Goal: Task Accomplishment & Management: Use online tool/utility

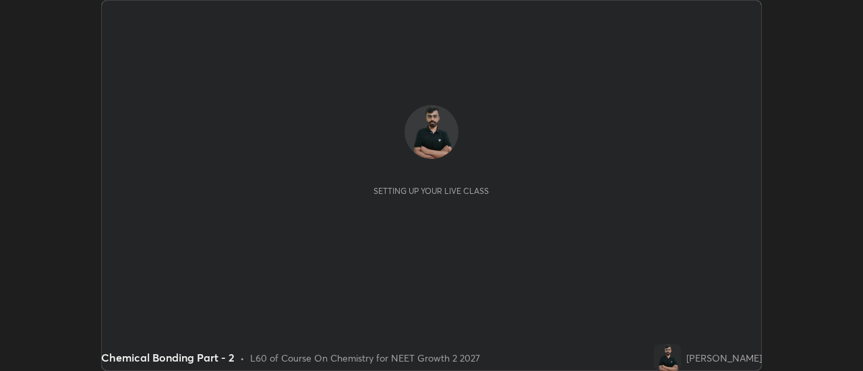
scroll to position [371, 862]
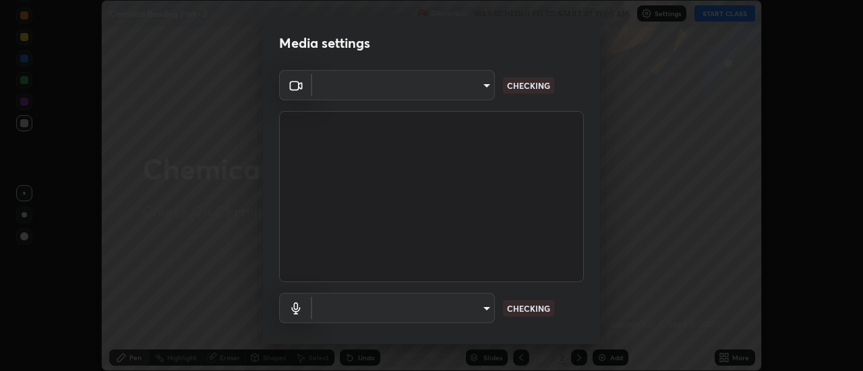
type input "4c72da43d9f8fe59a3f1c51c15ce5ef4700dc23536a29d5760a7834eb8cafeb2"
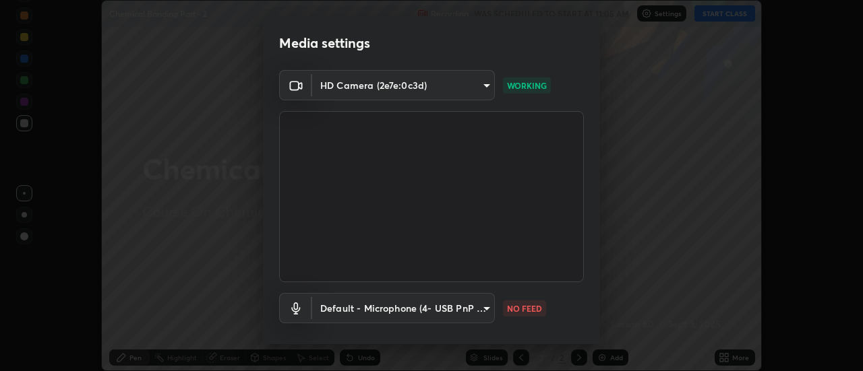
click at [479, 305] on body "Erase all Chemical Bonding Part - 2 Recording WAS SCHEDULED TO START AT 11:05 A…" at bounding box center [431, 185] width 863 height 371
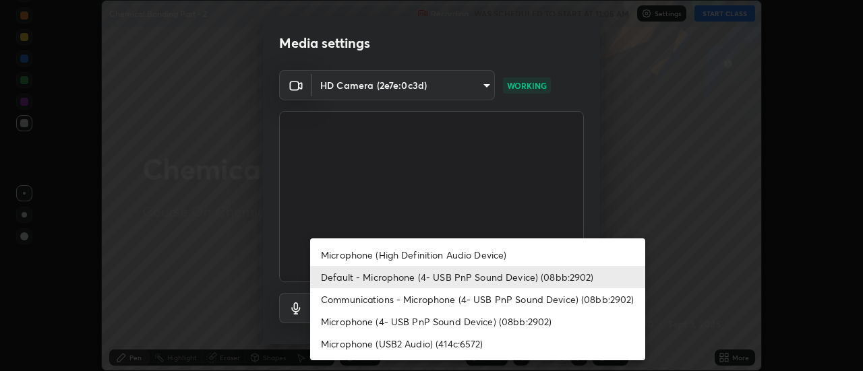
click at [338, 255] on li "Microphone (High Definition Audio Device)" at bounding box center [477, 255] width 335 height 22
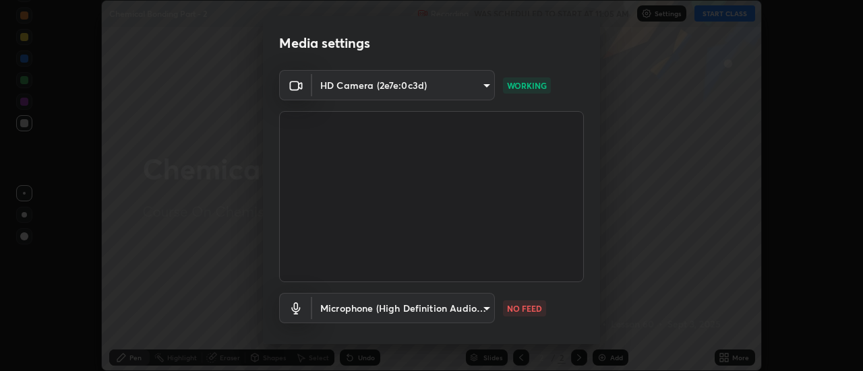
click at [335, 315] on body "Erase all Chemical Bonding Part - 2 Recording WAS SCHEDULED TO START AT 11:05 A…" at bounding box center [431, 185] width 863 height 371
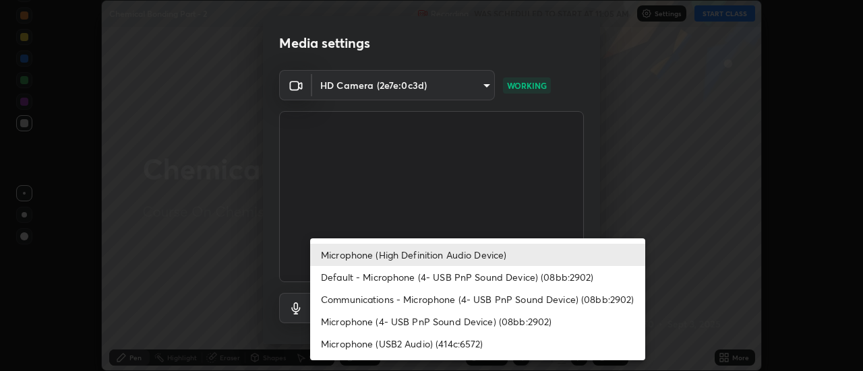
click at [330, 276] on li "Default - Microphone (4- USB PnP Sound Device) (08bb:2902)" at bounding box center [477, 277] width 335 height 22
type input "default"
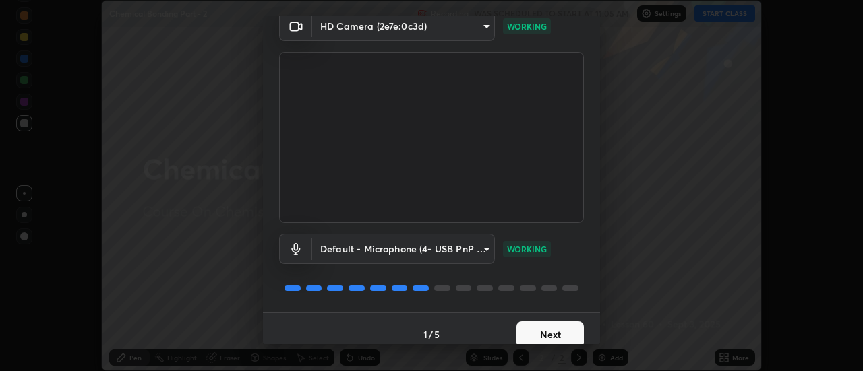
scroll to position [71, 0]
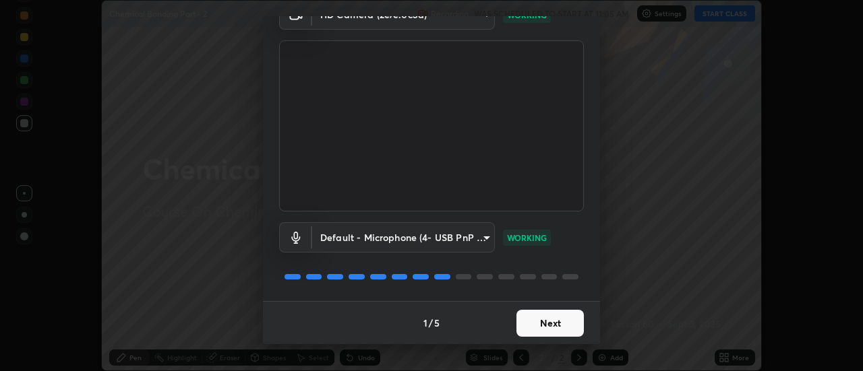
click at [537, 326] on button "Next" at bounding box center [549, 323] width 67 height 27
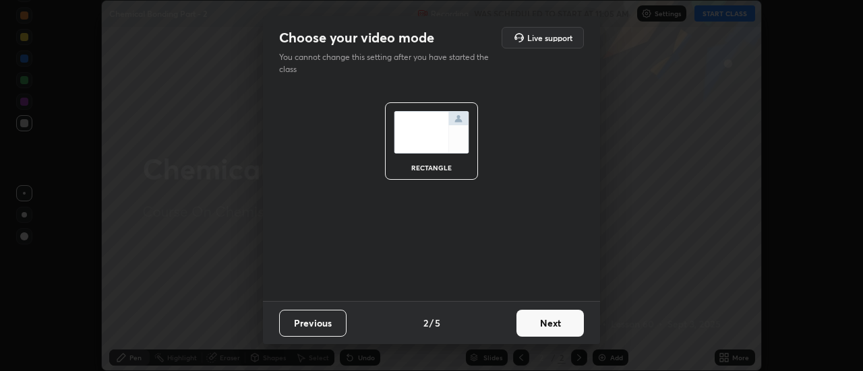
scroll to position [0, 0]
click at [539, 323] on button "Next" at bounding box center [549, 323] width 67 height 27
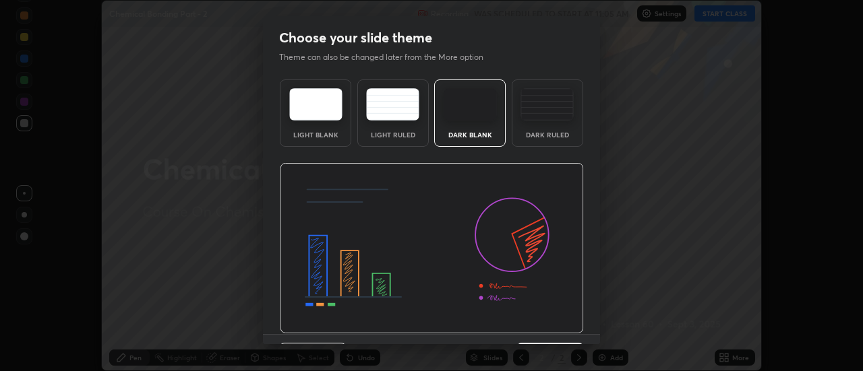
scroll to position [33, 0]
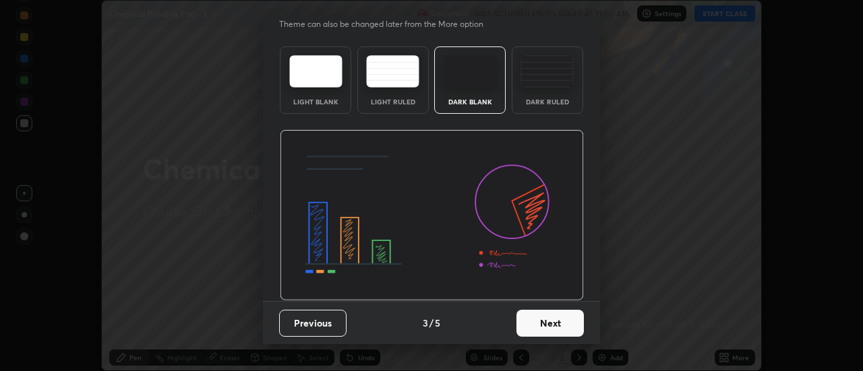
click at [536, 320] on button "Next" at bounding box center [549, 323] width 67 height 27
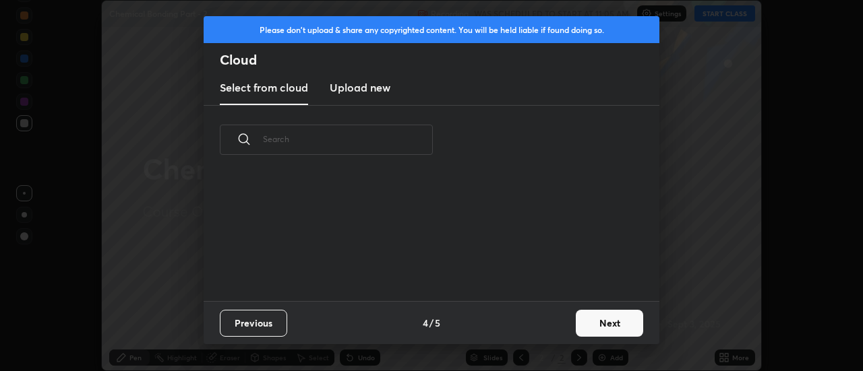
click at [594, 322] on button "Next" at bounding box center [609, 323] width 67 height 27
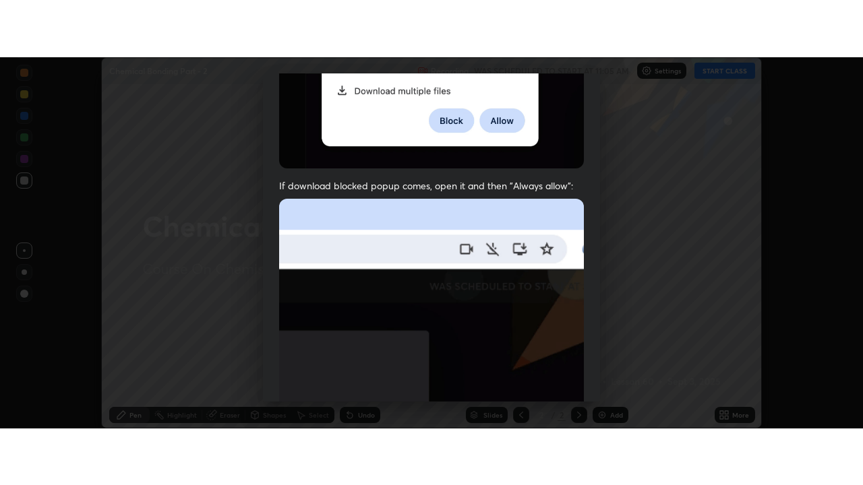
scroll to position [346, 0]
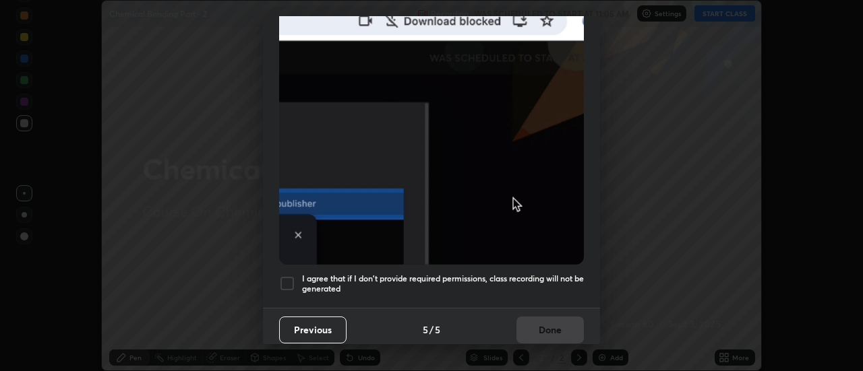
click at [289, 278] on div at bounding box center [287, 284] width 16 height 16
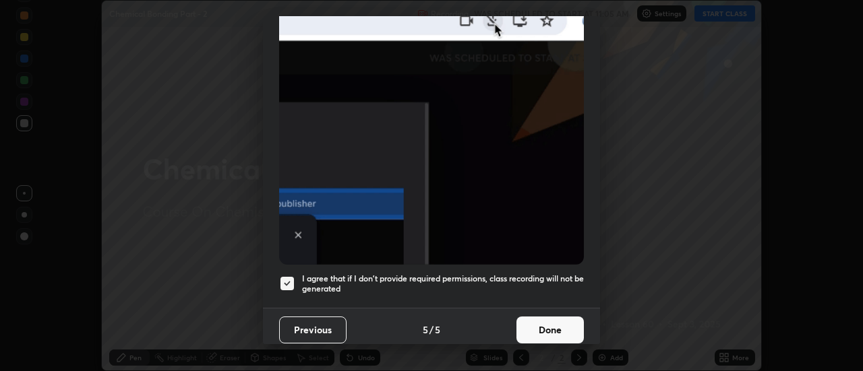
click at [541, 330] on button "Done" at bounding box center [549, 330] width 67 height 27
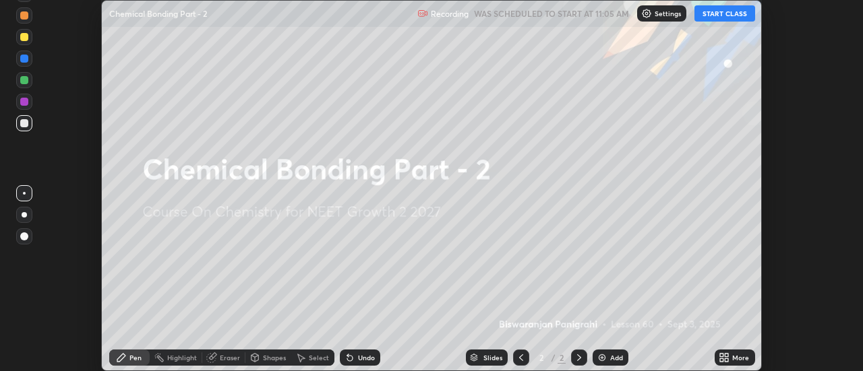
click at [722, 360] on icon at bounding box center [721, 360] width 3 height 3
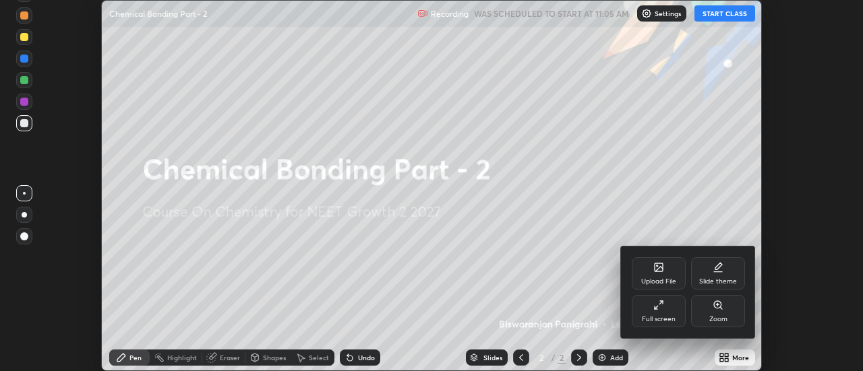
click at [670, 313] on div "Full screen" at bounding box center [659, 311] width 54 height 32
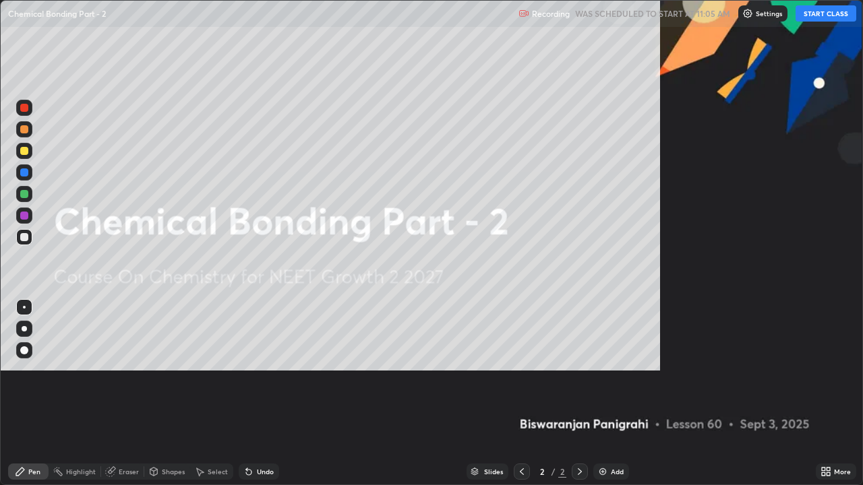
scroll to position [485, 863]
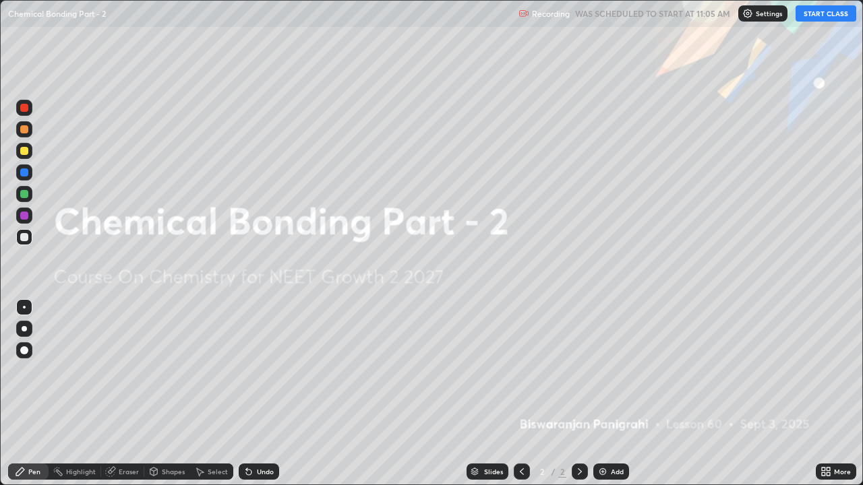
click at [603, 371] on img at bounding box center [602, 471] width 11 height 11
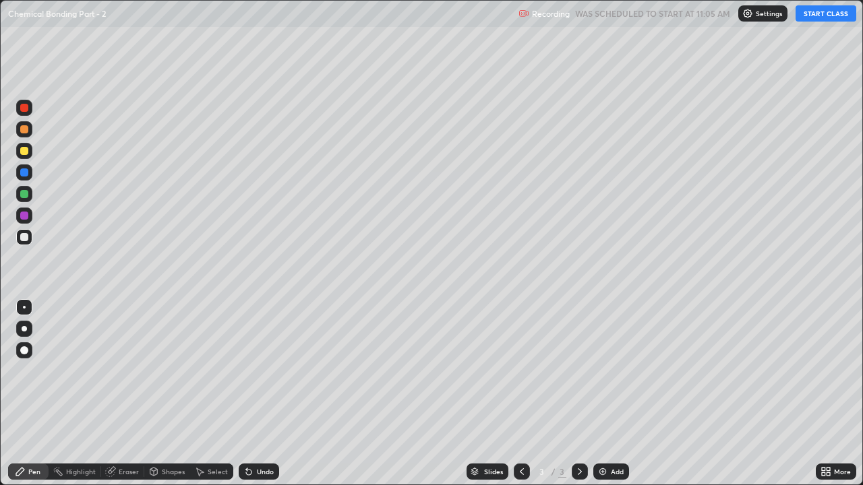
click at [819, 19] on button "START CLASS" at bounding box center [825, 13] width 61 height 16
click at [25, 152] on div at bounding box center [24, 151] width 8 height 8
click at [25, 237] on div at bounding box center [24, 237] width 8 height 8
click at [25, 196] on div at bounding box center [24, 194] width 8 height 8
click at [24, 214] on div at bounding box center [24, 216] width 8 height 8
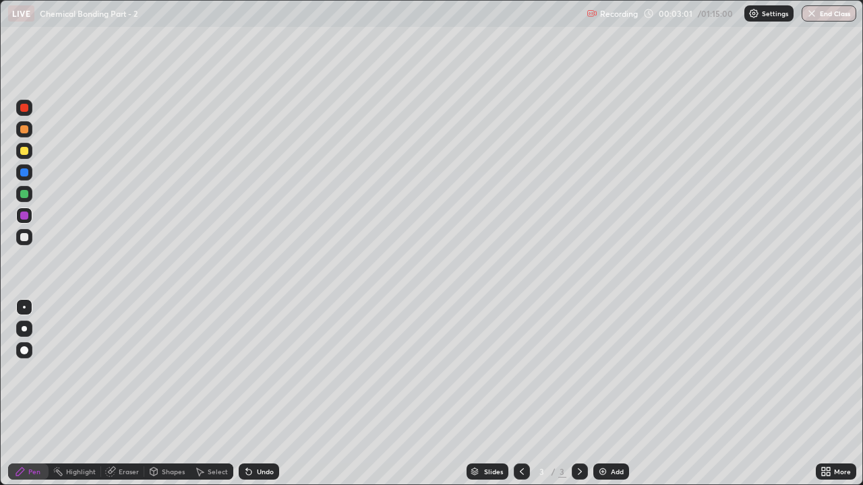
click at [30, 241] on div at bounding box center [24, 237] width 16 height 16
click at [33, 162] on div at bounding box center [24, 173] width 22 height 22
click at [260, 371] on div "Undo" at bounding box center [265, 472] width 17 height 7
click at [262, 371] on div "Undo" at bounding box center [265, 472] width 17 height 7
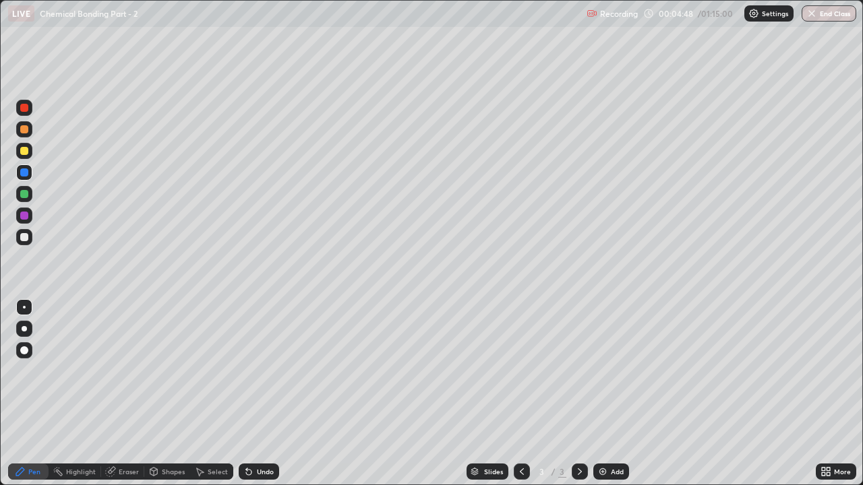
click at [24, 234] on div at bounding box center [24, 237] width 8 height 8
click at [25, 156] on div at bounding box center [24, 151] width 16 height 16
click at [30, 213] on div at bounding box center [24, 216] width 16 height 16
click at [29, 241] on div at bounding box center [24, 237] width 16 height 16
click at [605, 371] on img at bounding box center [602, 471] width 11 height 11
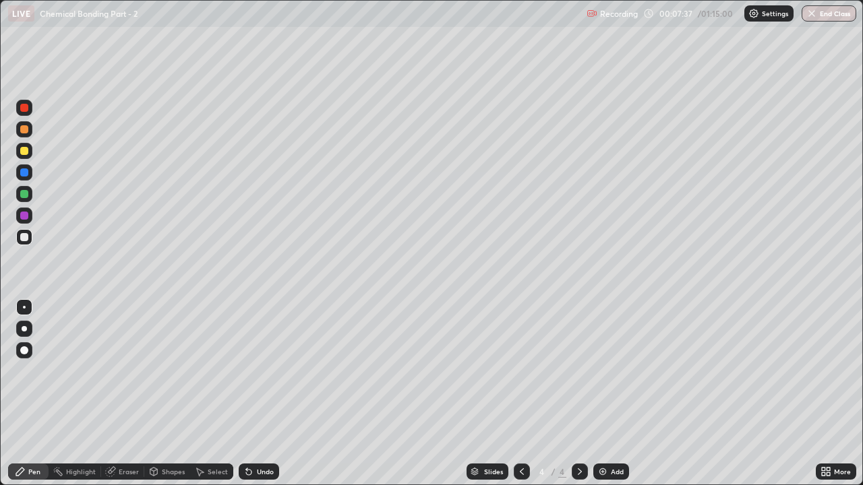
click at [29, 135] on div at bounding box center [24, 129] width 16 height 16
click at [251, 371] on icon at bounding box center [248, 471] width 11 height 11
click at [253, 371] on div "Undo" at bounding box center [259, 472] width 40 height 16
click at [249, 371] on icon at bounding box center [248, 472] width 5 height 5
click at [25, 237] on div at bounding box center [24, 237] width 8 height 8
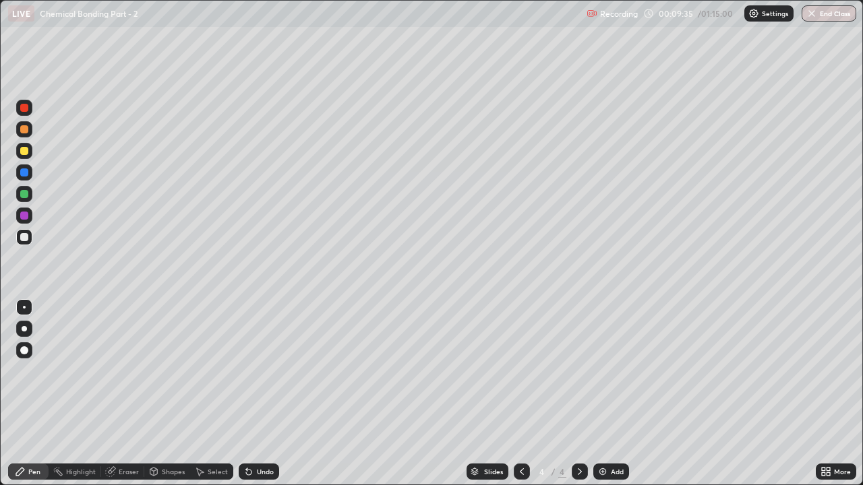
click at [26, 150] on div at bounding box center [24, 151] width 8 height 8
click at [24, 130] on div at bounding box center [24, 129] width 8 height 8
click at [261, 371] on div "Undo" at bounding box center [259, 472] width 40 height 16
click at [257, 371] on div "Undo" at bounding box center [265, 472] width 17 height 7
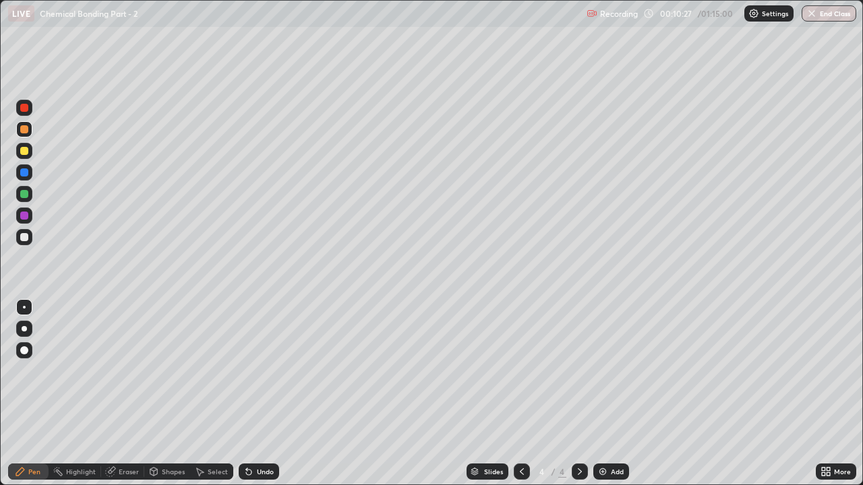
click at [28, 237] on div at bounding box center [24, 237] width 8 height 8
click at [124, 371] on div "Eraser" at bounding box center [129, 472] width 20 height 7
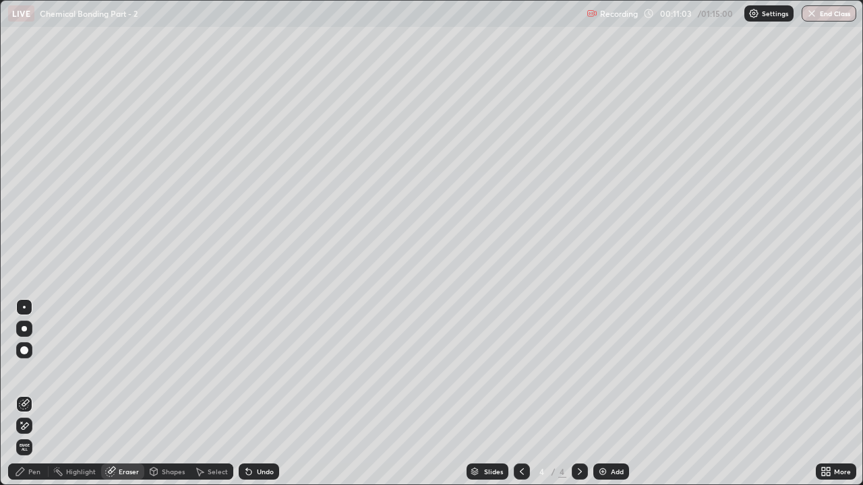
click at [30, 371] on div "Pen" at bounding box center [28, 472] width 40 height 16
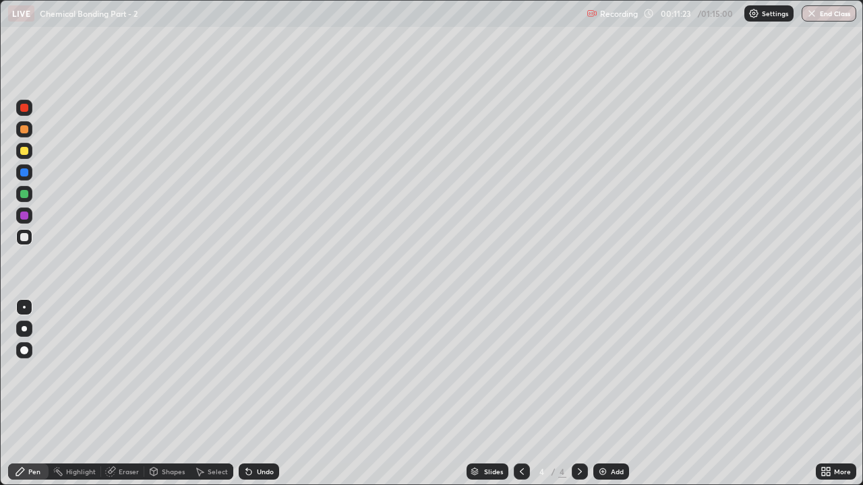
click at [25, 151] on div at bounding box center [24, 151] width 8 height 8
click at [26, 238] on div at bounding box center [24, 237] width 8 height 8
click at [27, 218] on div at bounding box center [24, 216] width 8 height 8
click at [27, 196] on div at bounding box center [24, 194] width 8 height 8
click at [24, 152] on div at bounding box center [24, 151] width 8 height 8
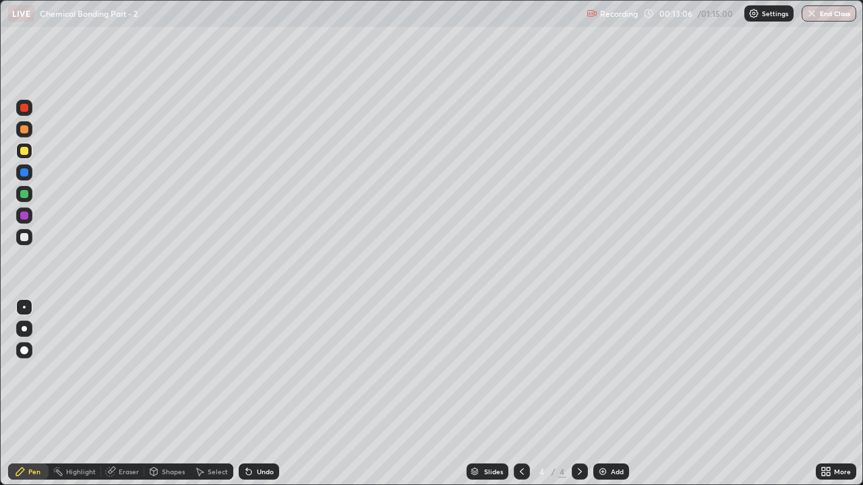
click at [22, 202] on div at bounding box center [24, 194] width 16 height 16
click at [269, 371] on div "Undo" at bounding box center [265, 472] width 17 height 7
click at [30, 243] on div at bounding box center [24, 237] width 16 height 16
click at [262, 371] on div "Undo" at bounding box center [259, 472] width 40 height 16
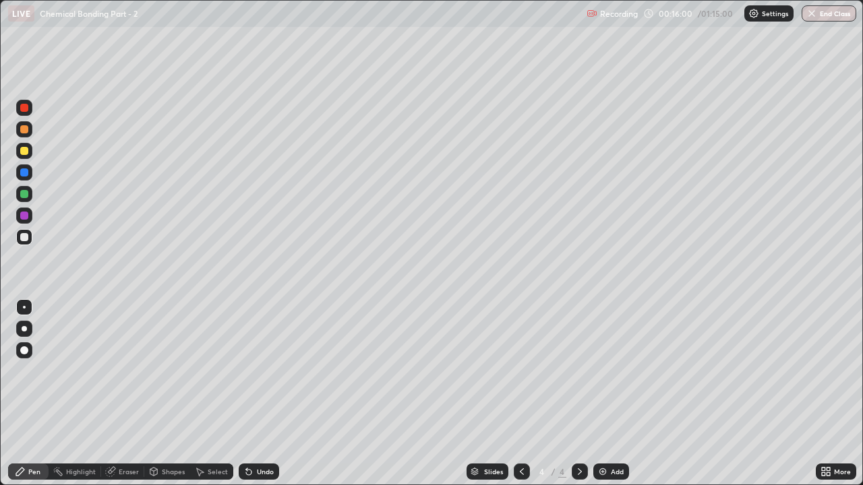
click at [25, 154] on div at bounding box center [24, 151] width 8 height 8
click at [26, 238] on div at bounding box center [24, 237] width 8 height 8
click at [263, 371] on div "Undo" at bounding box center [265, 472] width 17 height 7
click at [272, 371] on div "Undo" at bounding box center [265, 472] width 17 height 7
click at [267, 371] on div "Undo" at bounding box center [265, 472] width 17 height 7
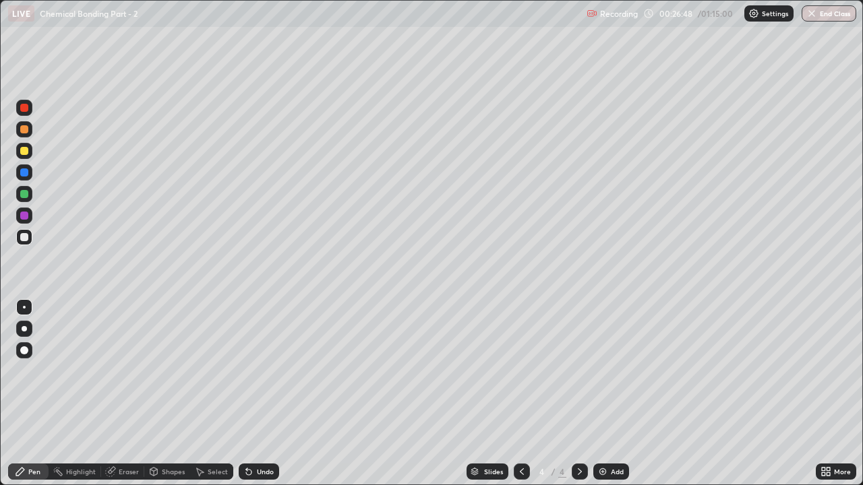
click at [27, 158] on div at bounding box center [24, 151] width 16 height 16
click at [22, 219] on div at bounding box center [24, 216] width 8 height 8
click at [22, 197] on div at bounding box center [24, 194] width 8 height 8
click at [266, 371] on div "Undo" at bounding box center [265, 472] width 17 height 7
click at [22, 243] on div at bounding box center [24, 237] width 16 height 16
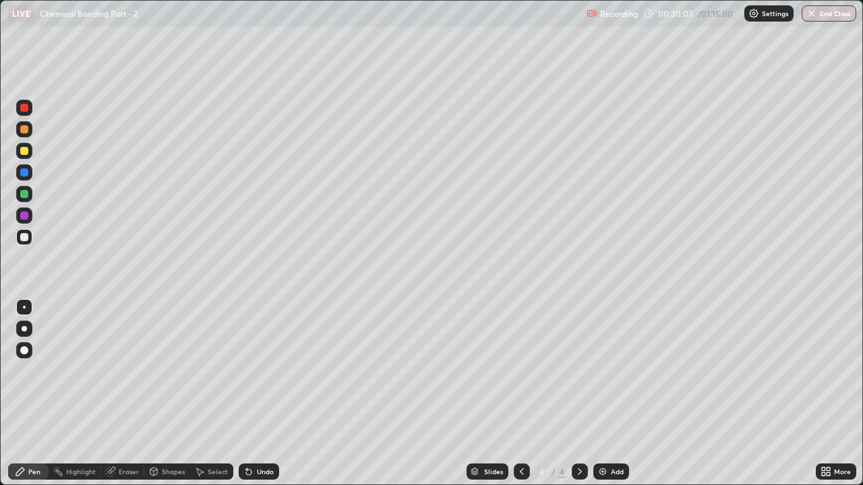
click at [520, 371] on icon at bounding box center [521, 471] width 11 height 11
click at [578, 371] on icon at bounding box center [579, 471] width 11 height 11
click at [599, 371] on img at bounding box center [602, 471] width 11 height 11
click at [25, 195] on div at bounding box center [24, 194] width 8 height 8
click at [19, 242] on div at bounding box center [24, 237] width 16 height 16
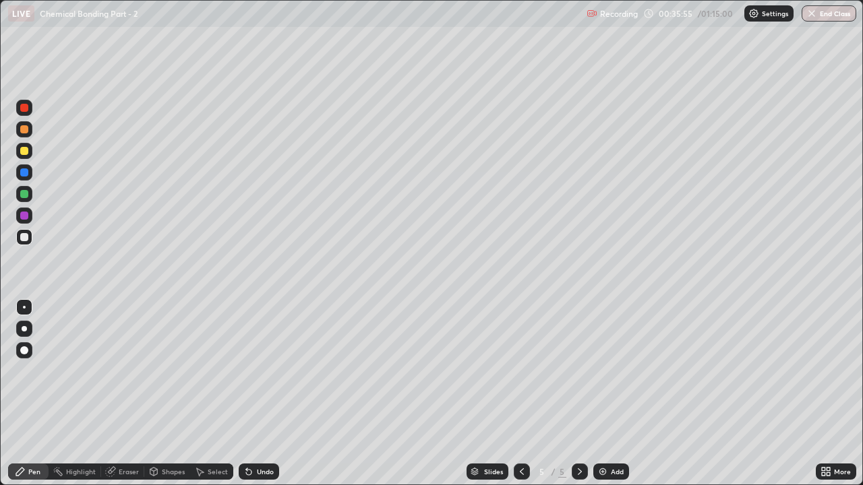
click at [25, 237] on div at bounding box center [24, 237] width 8 height 8
click at [125, 371] on div "Eraser" at bounding box center [129, 472] width 20 height 7
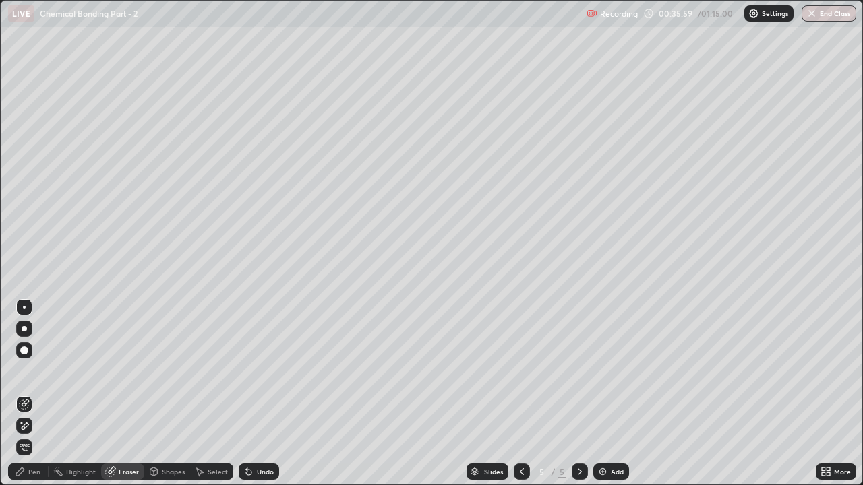
click at [39, 371] on div "Pen" at bounding box center [34, 472] width 12 height 7
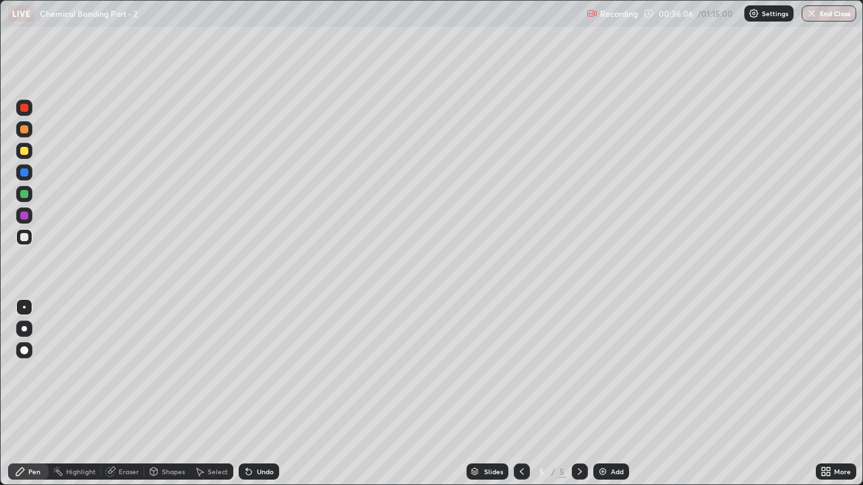
click at [518, 371] on icon at bounding box center [521, 471] width 11 height 11
click at [580, 371] on icon at bounding box center [579, 471] width 11 height 11
click at [27, 195] on div at bounding box center [24, 194] width 8 height 8
click at [520, 371] on icon at bounding box center [521, 471] width 11 height 11
click at [572, 371] on div at bounding box center [580, 472] width 16 height 16
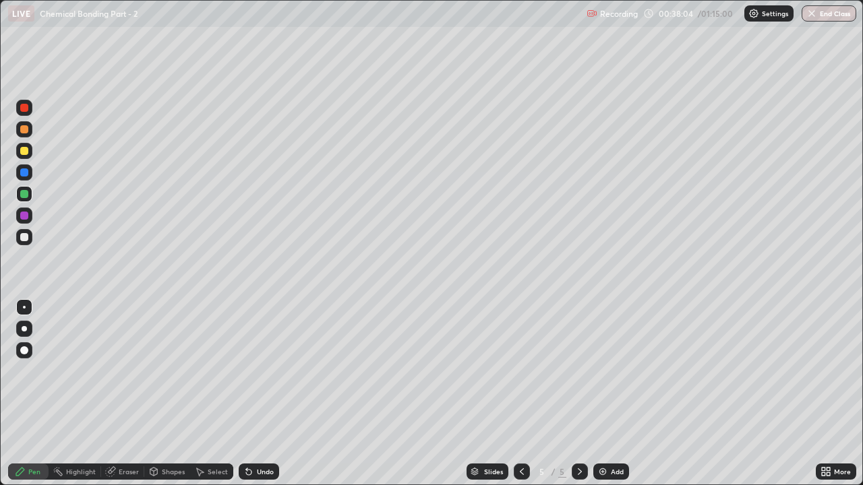
click at [520, 371] on icon at bounding box center [521, 471] width 11 height 11
click at [578, 371] on icon at bounding box center [579, 471] width 11 height 11
click at [268, 371] on div "Undo" at bounding box center [259, 472] width 40 height 16
click at [27, 238] on div at bounding box center [24, 237] width 8 height 8
click at [27, 150] on div at bounding box center [24, 151] width 8 height 8
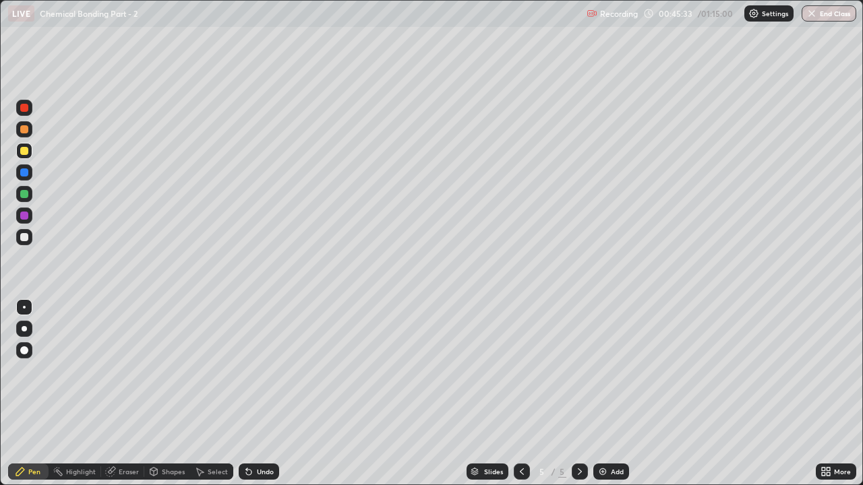
click at [24, 238] on div at bounding box center [24, 237] width 8 height 8
click at [32, 152] on div at bounding box center [24, 151] width 16 height 16
click at [520, 371] on icon at bounding box center [522, 472] width 4 height 7
click at [578, 371] on icon at bounding box center [579, 471] width 11 height 11
click at [128, 371] on div "Eraser" at bounding box center [122, 472] width 43 height 16
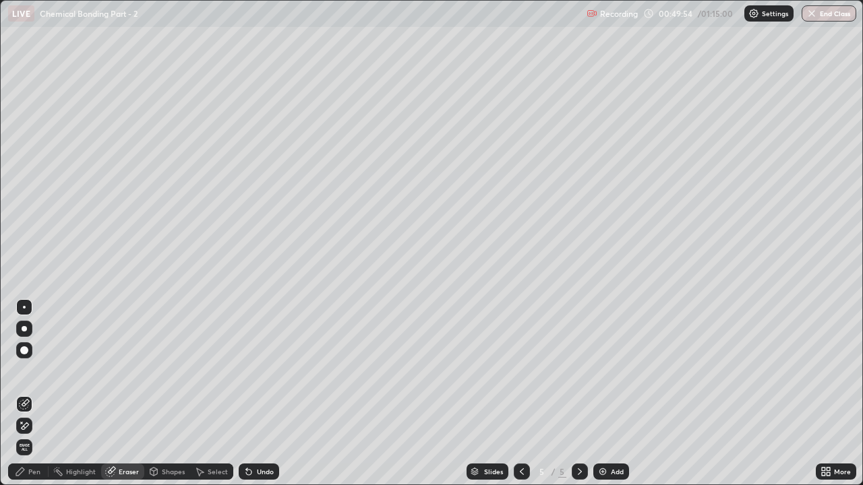
click at [27, 371] on div "Pen" at bounding box center [28, 472] width 40 height 16
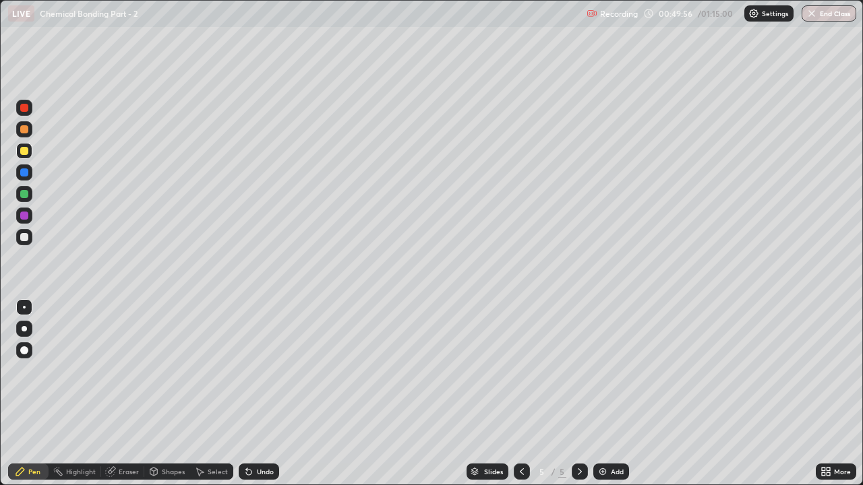
click at [30, 241] on div at bounding box center [24, 237] width 16 height 16
click at [26, 191] on div at bounding box center [24, 194] width 8 height 8
click at [30, 213] on div at bounding box center [24, 216] width 16 height 16
click at [572, 371] on div at bounding box center [580, 471] width 16 height 27
click at [26, 239] on div at bounding box center [24, 237] width 8 height 8
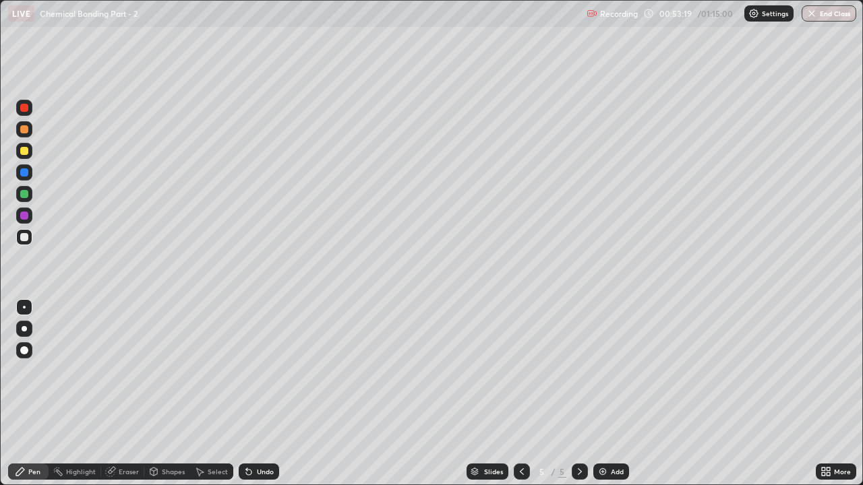
click at [25, 216] on div at bounding box center [24, 216] width 8 height 8
click at [572, 371] on div at bounding box center [580, 471] width 16 height 27
click at [602, 371] on img at bounding box center [602, 471] width 11 height 11
click at [30, 154] on div at bounding box center [24, 151] width 16 height 16
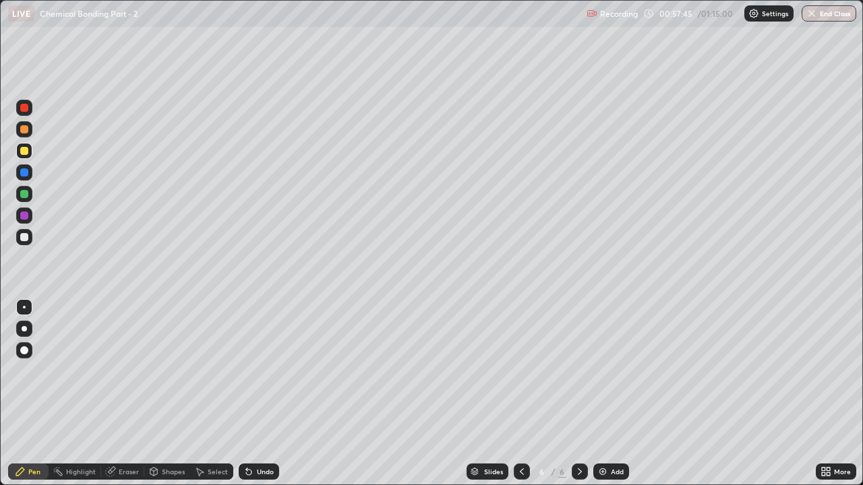
click at [25, 237] on div at bounding box center [24, 237] width 8 height 8
click at [252, 371] on icon at bounding box center [248, 471] width 11 height 11
click at [258, 371] on div "Undo" at bounding box center [265, 472] width 17 height 7
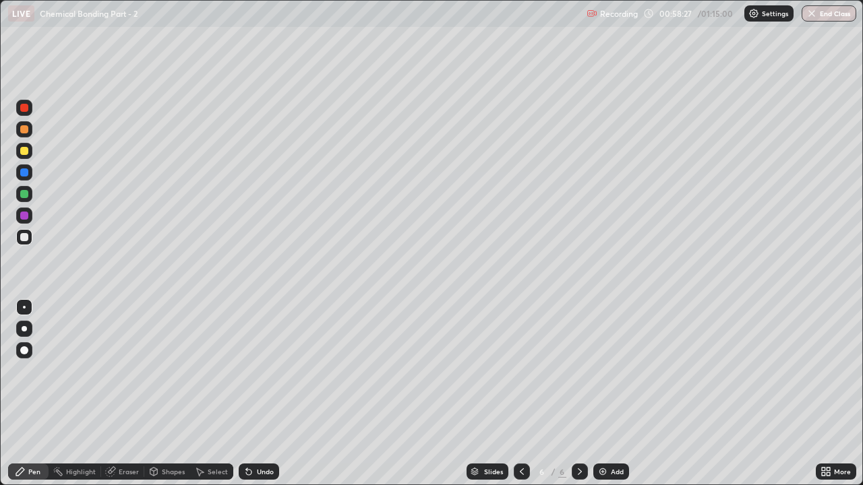
click at [259, 371] on div "Undo" at bounding box center [265, 472] width 17 height 7
click at [264, 371] on div "Undo" at bounding box center [265, 472] width 17 height 7
click at [269, 371] on div "Undo" at bounding box center [265, 472] width 17 height 7
click at [22, 154] on div at bounding box center [24, 151] width 8 height 8
click at [27, 131] on div at bounding box center [24, 129] width 8 height 8
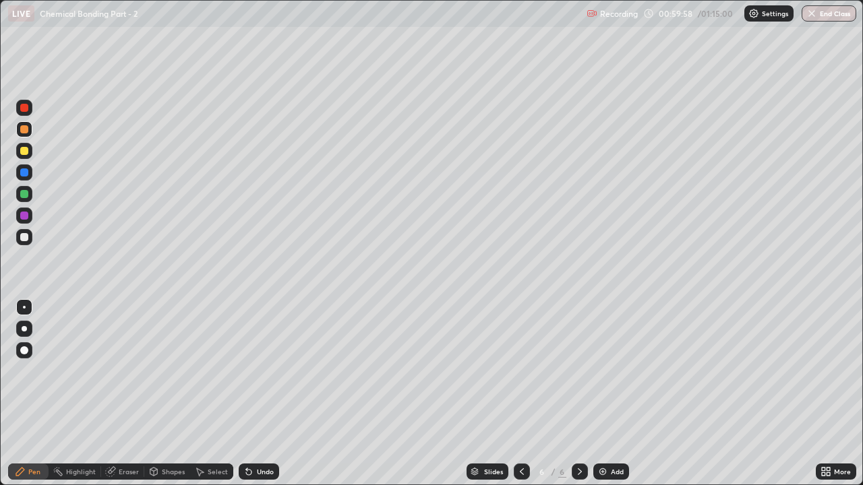
click at [26, 166] on div at bounding box center [24, 172] width 16 height 16
click at [26, 152] on div at bounding box center [24, 151] width 8 height 8
click at [24, 130] on div at bounding box center [24, 129] width 8 height 8
click at [30, 193] on div at bounding box center [24, 194] width 16 height 16
click at [24, 238] on div at bounding box center [24, 237] width 8 height 8
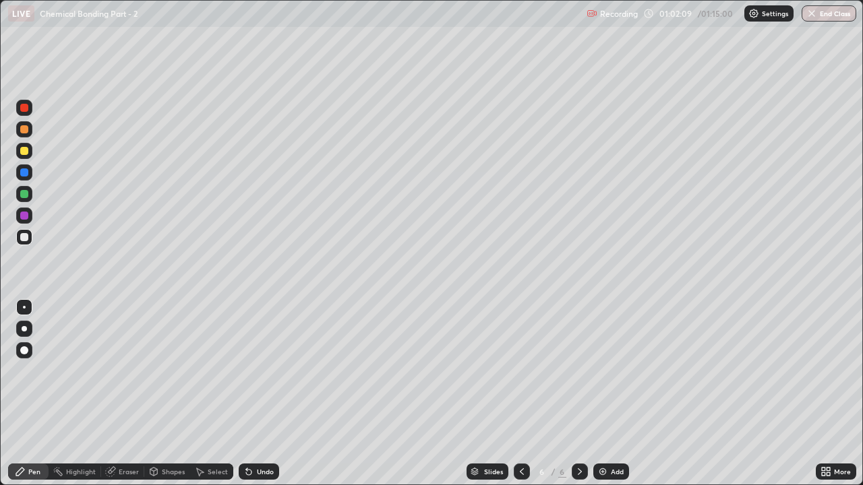
click at [247, 371] on icon at bounding box center [248, 472] width 5 height 5
click at [32, 239] on div at bounding box center [24, 237] width 16 height 16
click at [520, 371] on icon at bounding box center [521, 471] width 11 height 11
click at [518, 371] on div at bounding box center [522, 472] width 16 height 16
click at [576, 371] on icon at bounding box center [579, 471] width 11 height 11
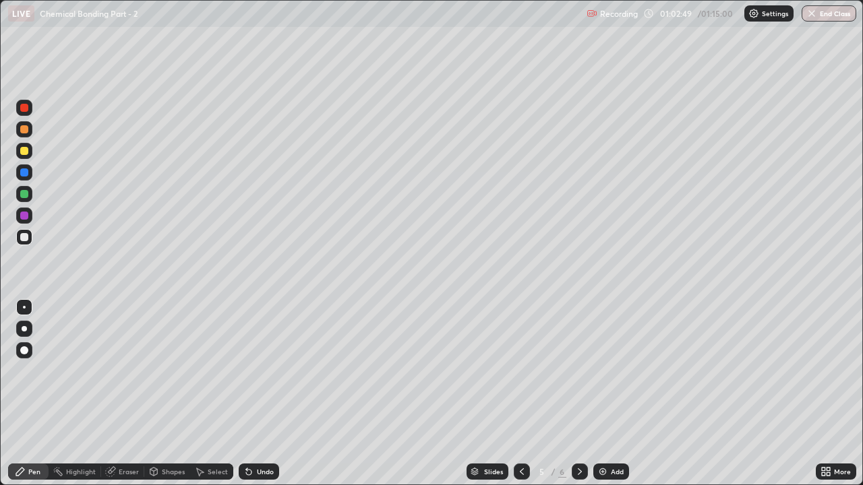
click at [578, 371] on icon at bounding box center [579, 471] width 11 height 11
click at [28, 218] on div at bounding box center [24, 216] width 8 height 8
click at [24, 237] on div at bounding box center [24, 237] width 8 height 8
click at [28, 198] on div at bounding box center [24, 194] width 16 height 16
click at [29, 241] on div at bounding box center [24, 237] width 16 height 16
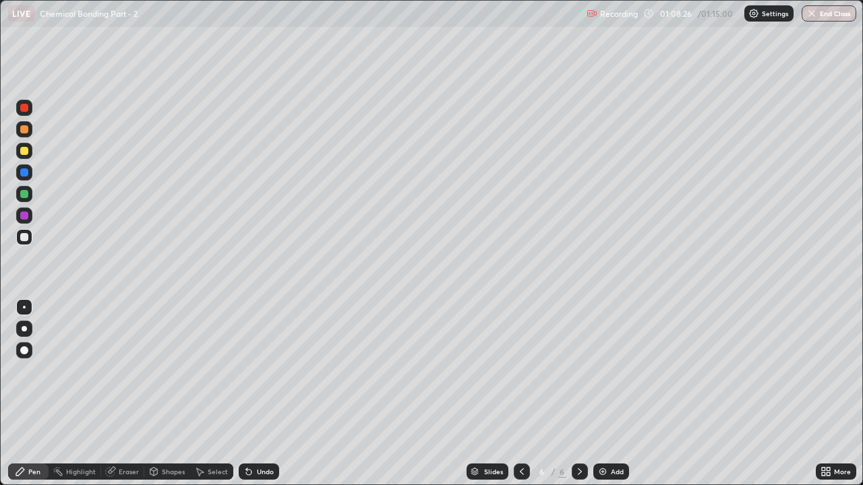
click at [25, 151] on div at bounding box center [24, 151] width 8 height 8
click at [837, 14] on button "End Class" at bounding box center [829, 13] width 53 height 16
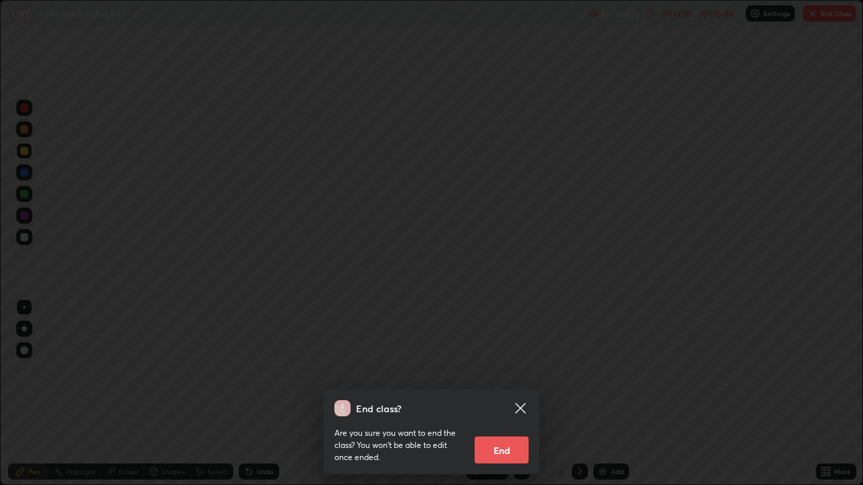
click at [514, 371] on button "End" at bounding box center [502, 450] width 54 height 27
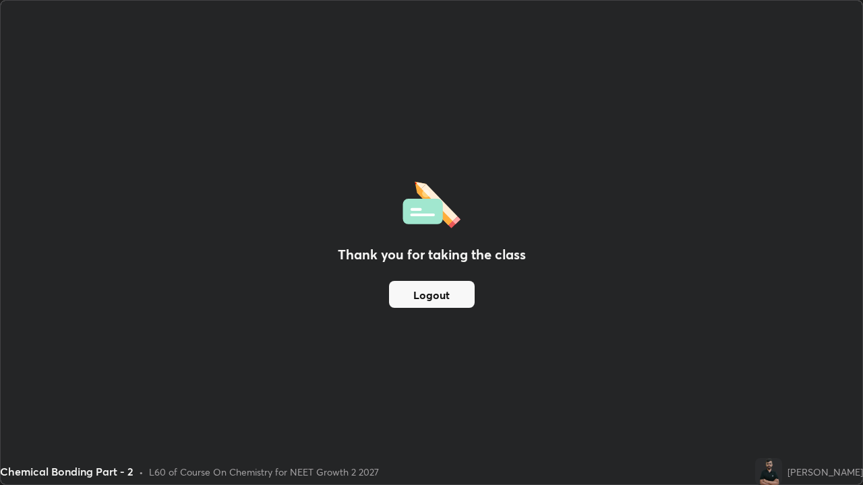
click at [454, 298] on button "Logout" at bounding box center [432, 294] width 86 height 27
click at [453, 295] on button "Logout" at bounding box center [432, 294] width 86 height 27
